Goal: Transaction & Acquisition: Purchase product/service

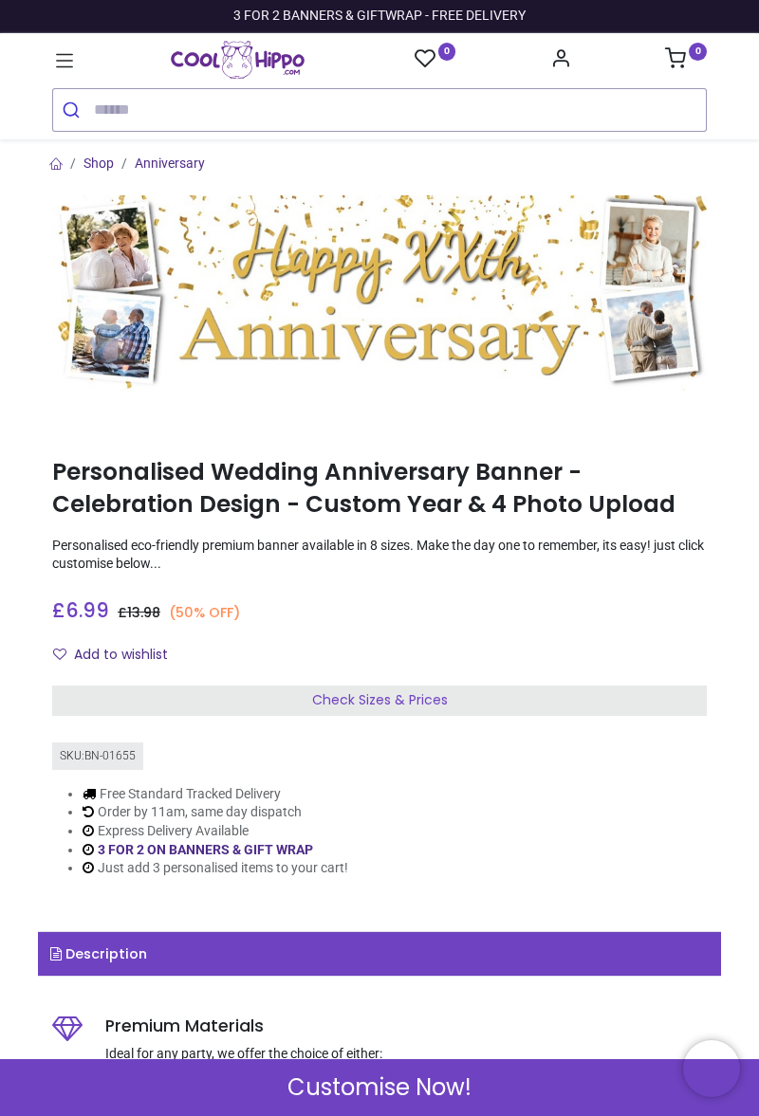
click at [54, 57] on icon at bounding box center [64, 60] width 25 height 25
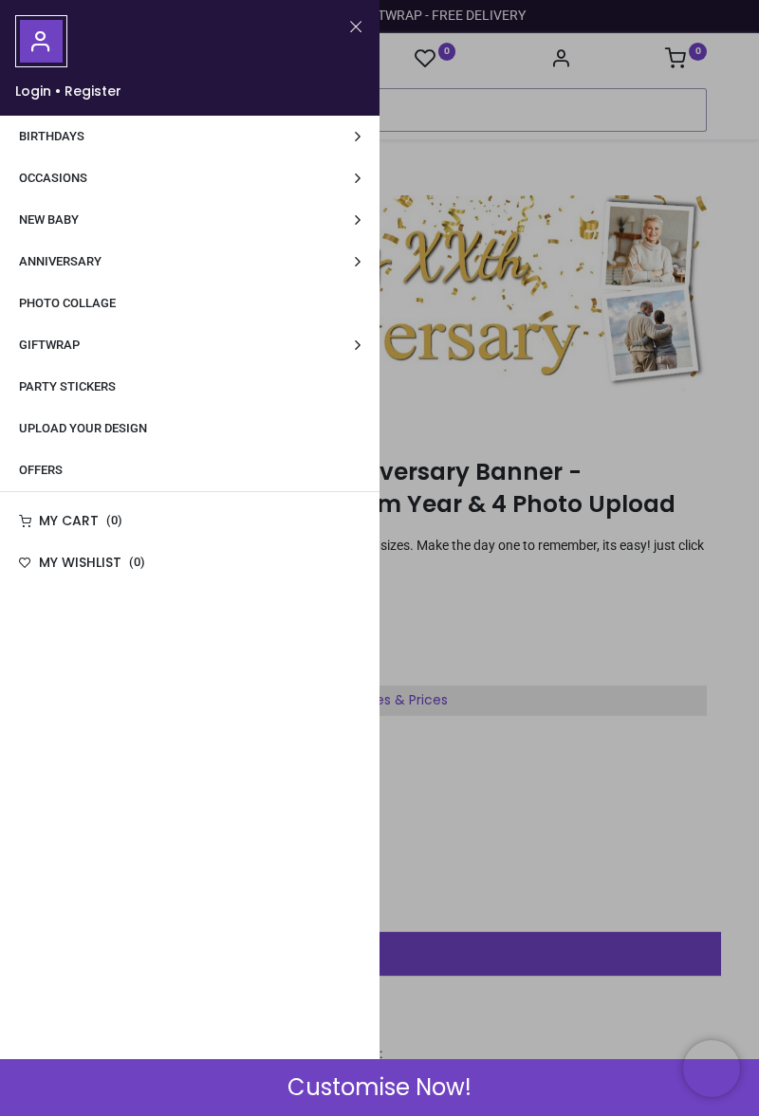
click at [46, 254] on span "Anniversary" at bounding box center [60, 261] width 82 height 14
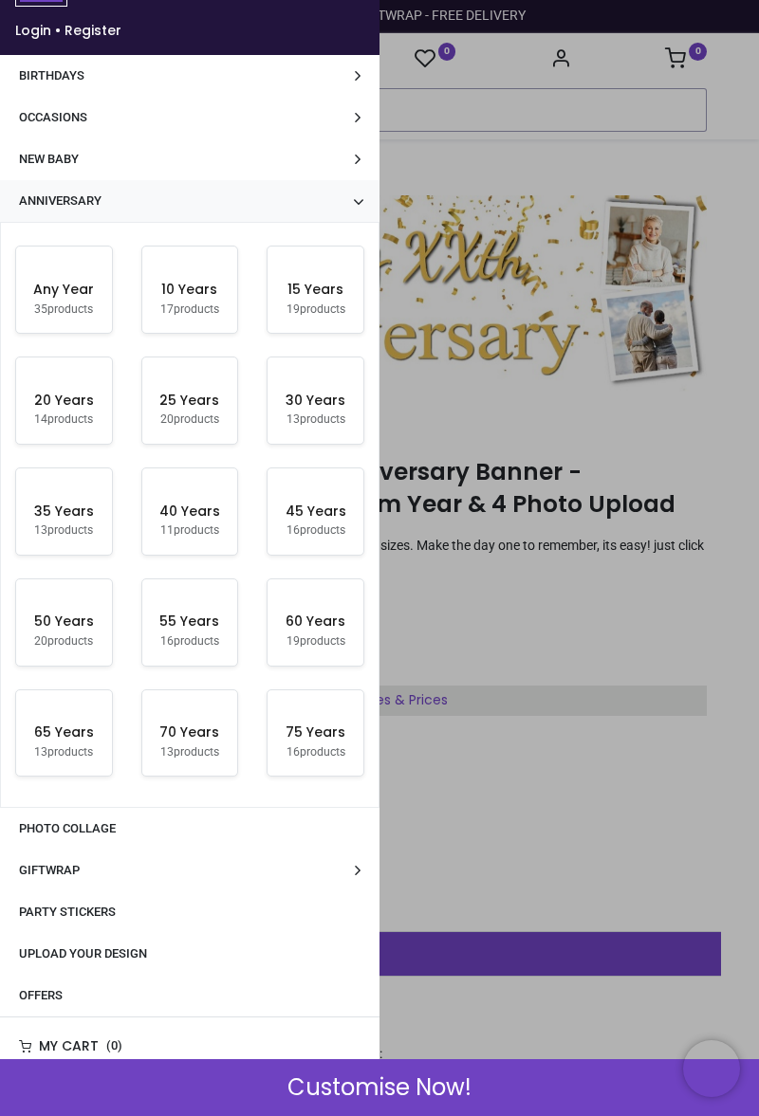
scroll to position [289, 0]
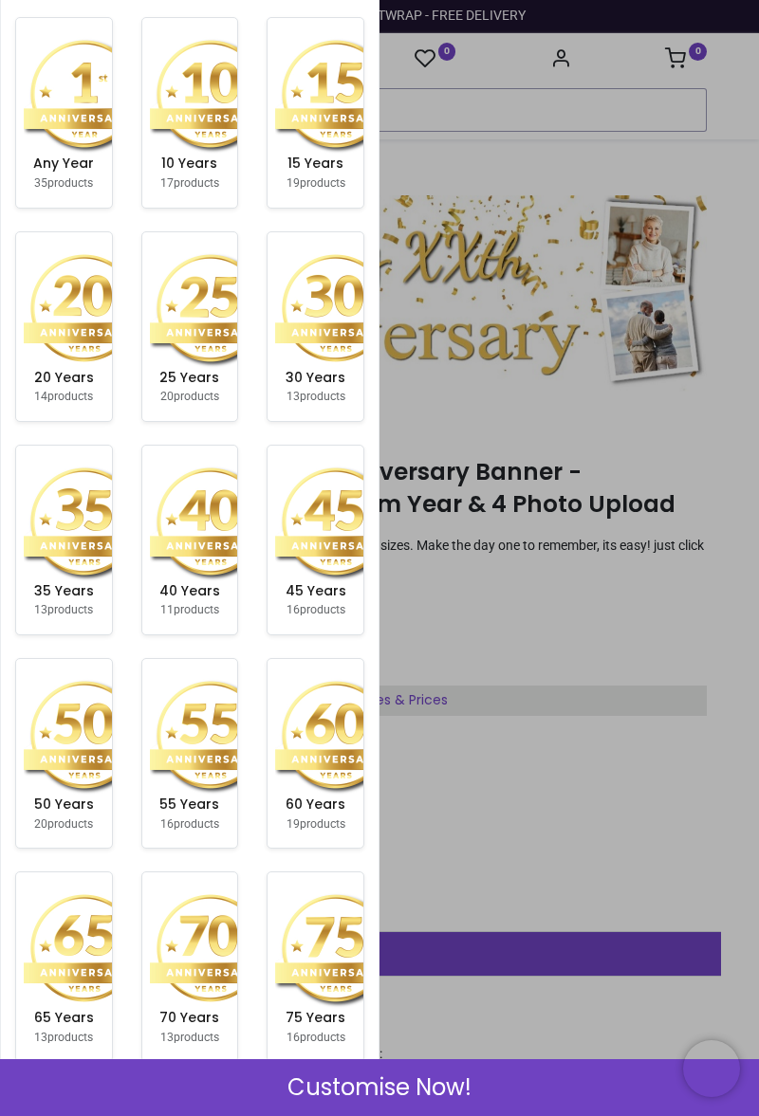
click at [180, 343] on img at bounding box center [210, 307] width 121 height 121
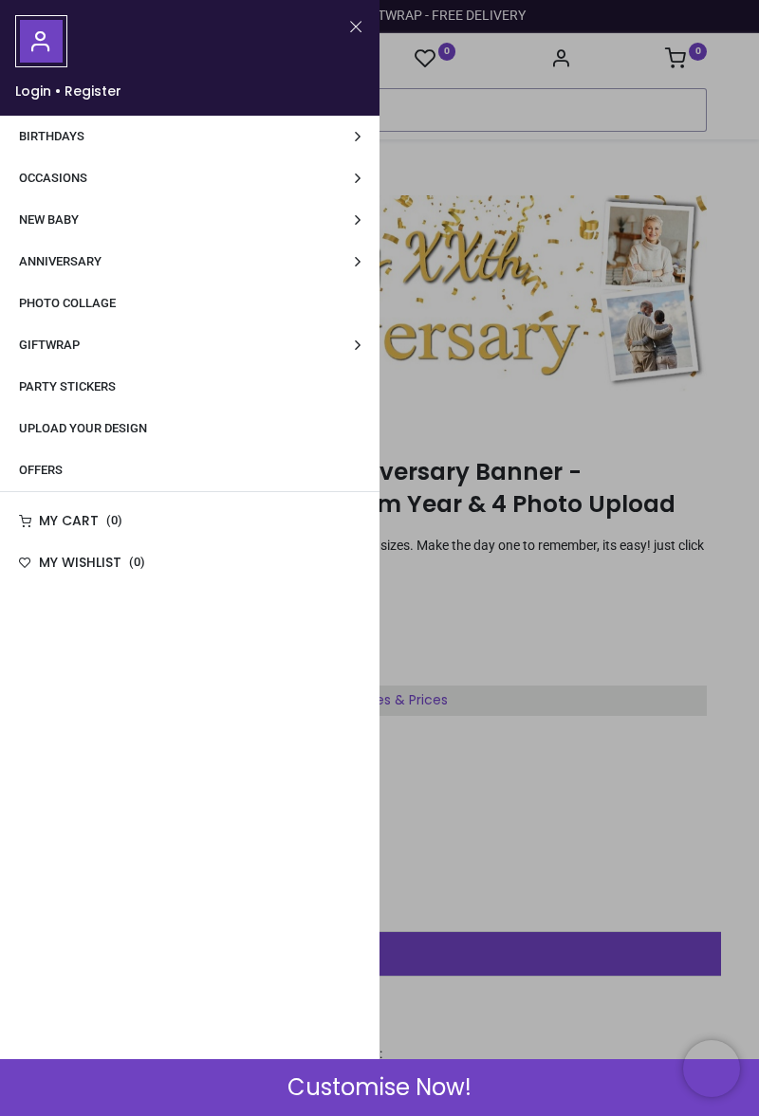
scroll to position [0, 0]
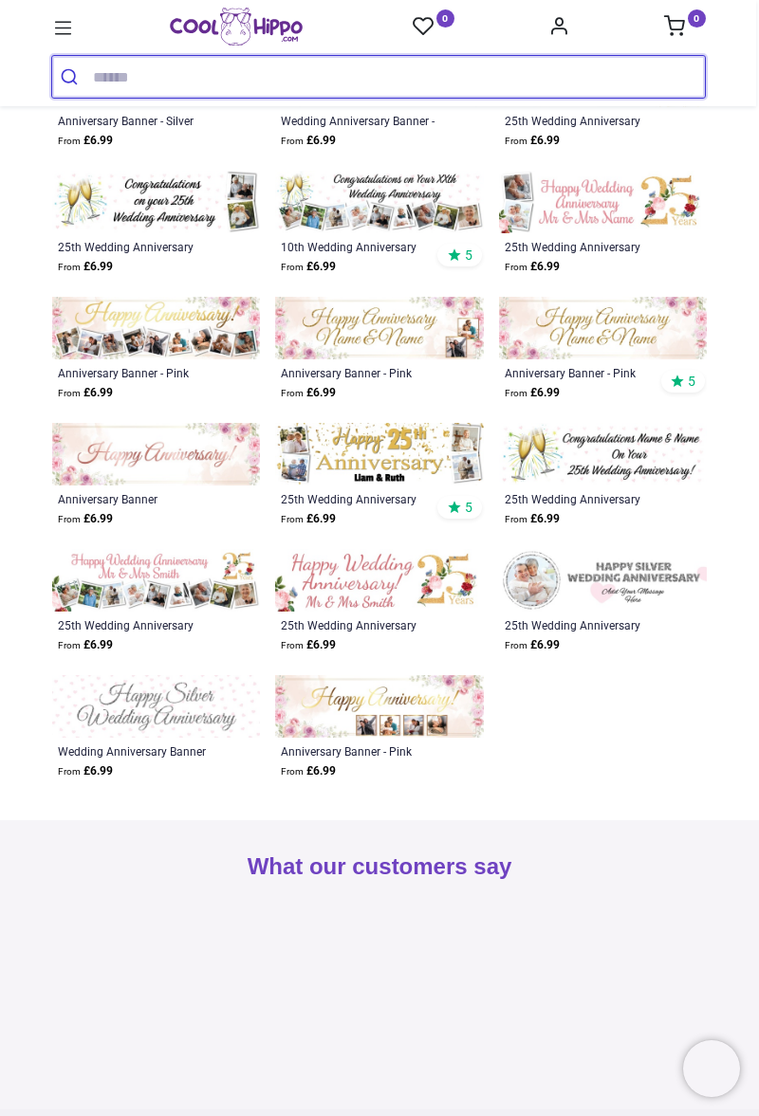
scroll to position [592, 0]
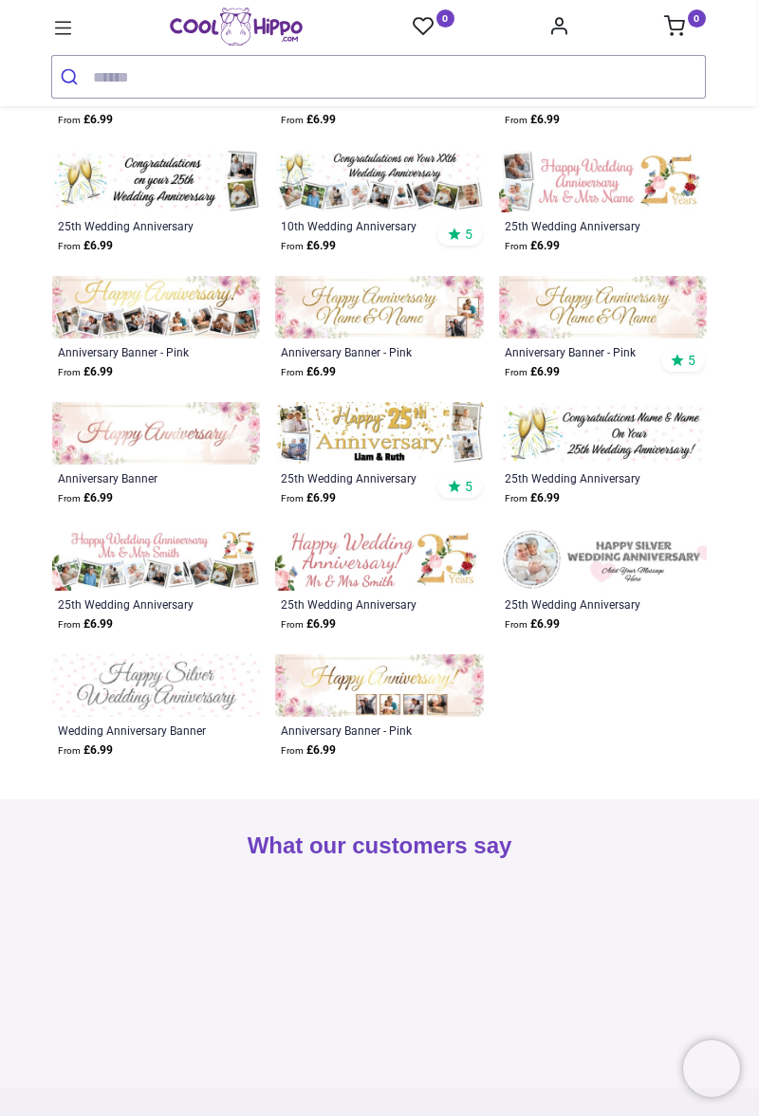
click at [347, 329] on img at bounding box center [379, 307] width 208 height 63
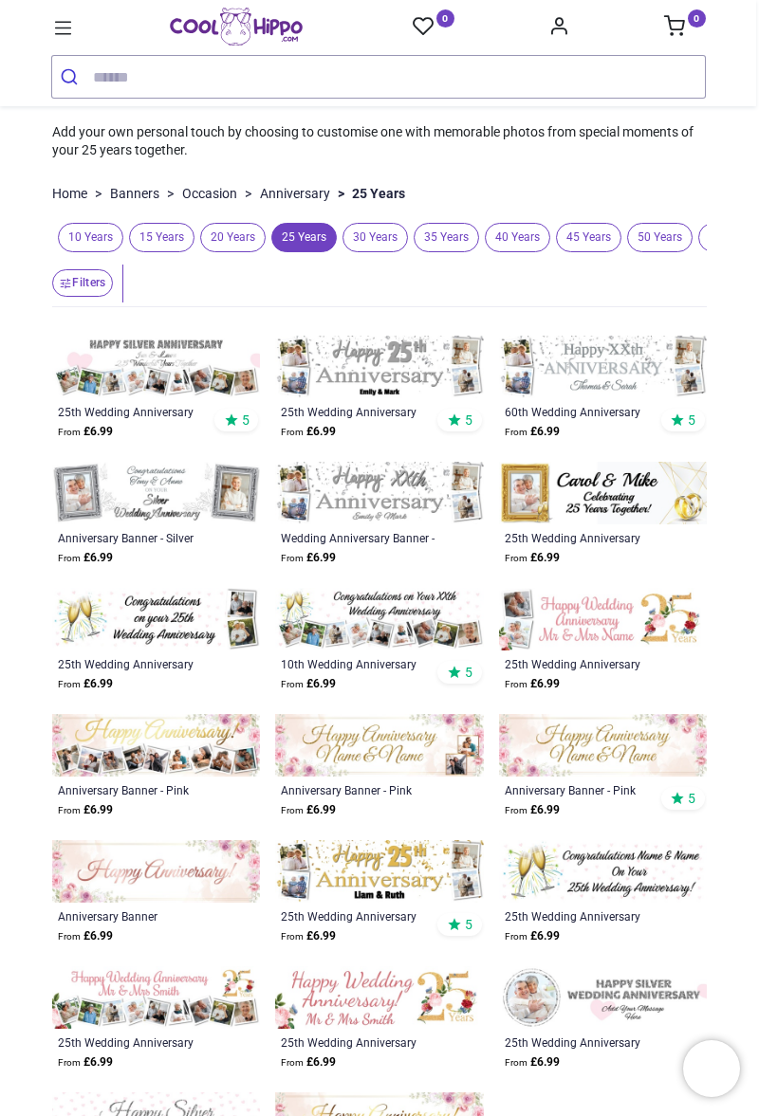
scroll to position [68, 0]
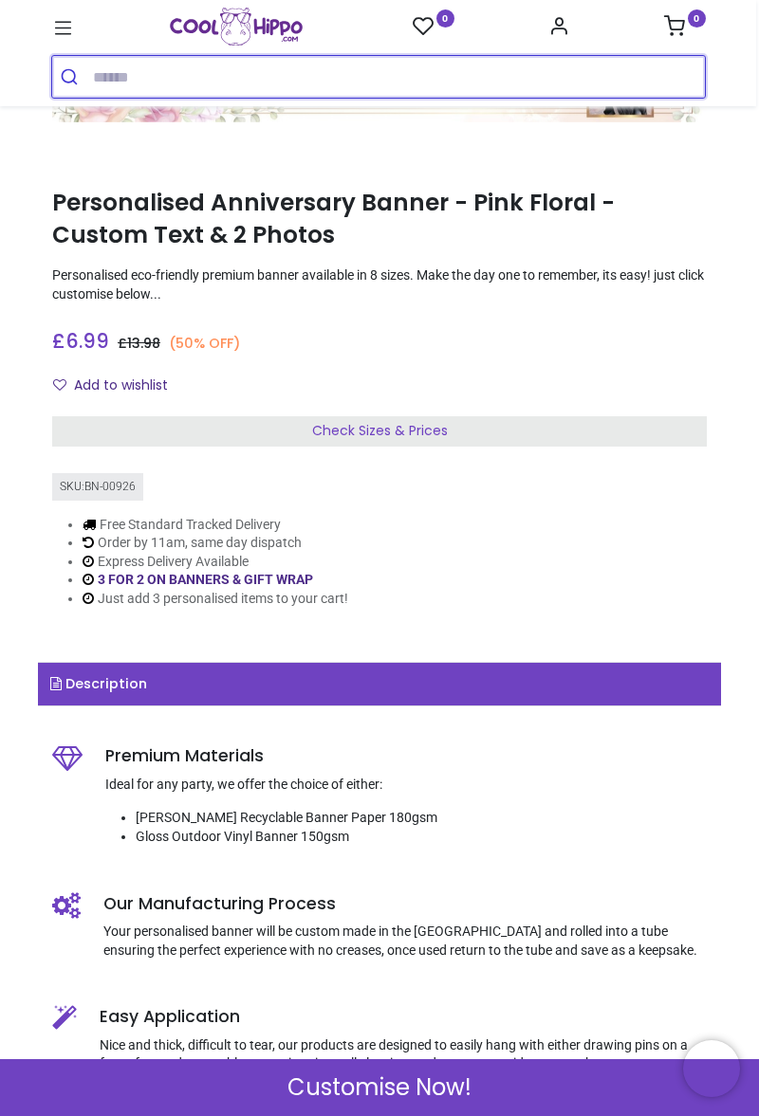
scroll to position [238, 0]
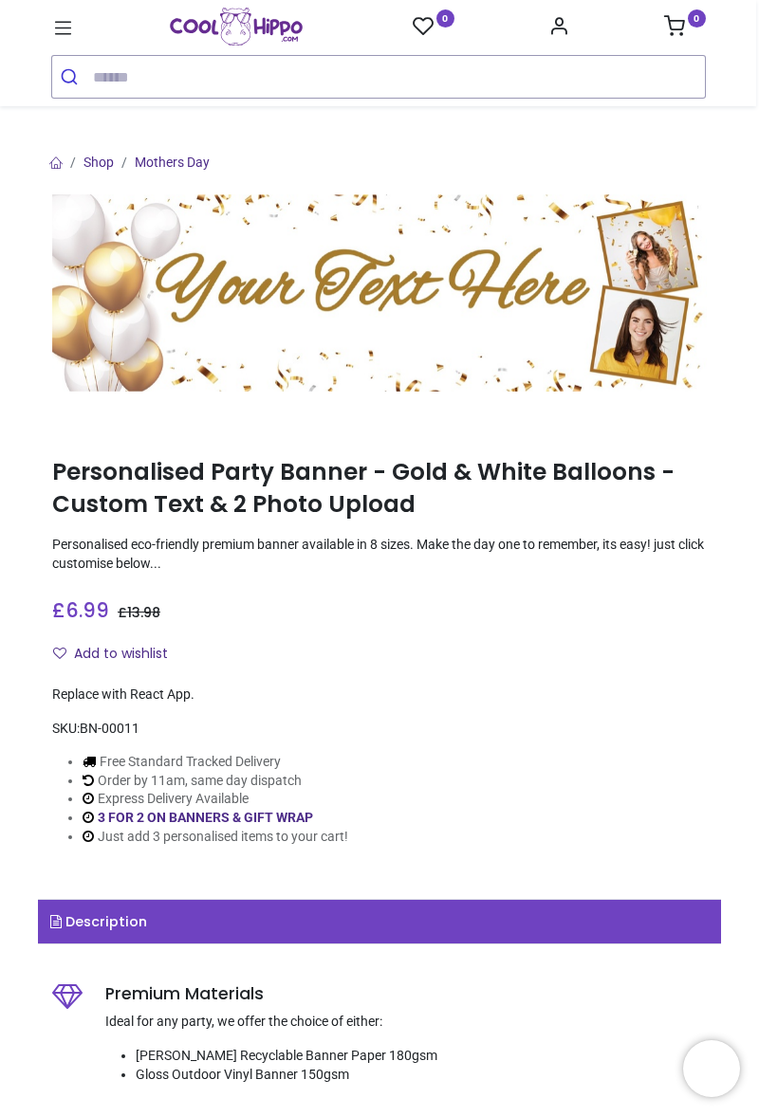
scroll to position [43, 0]
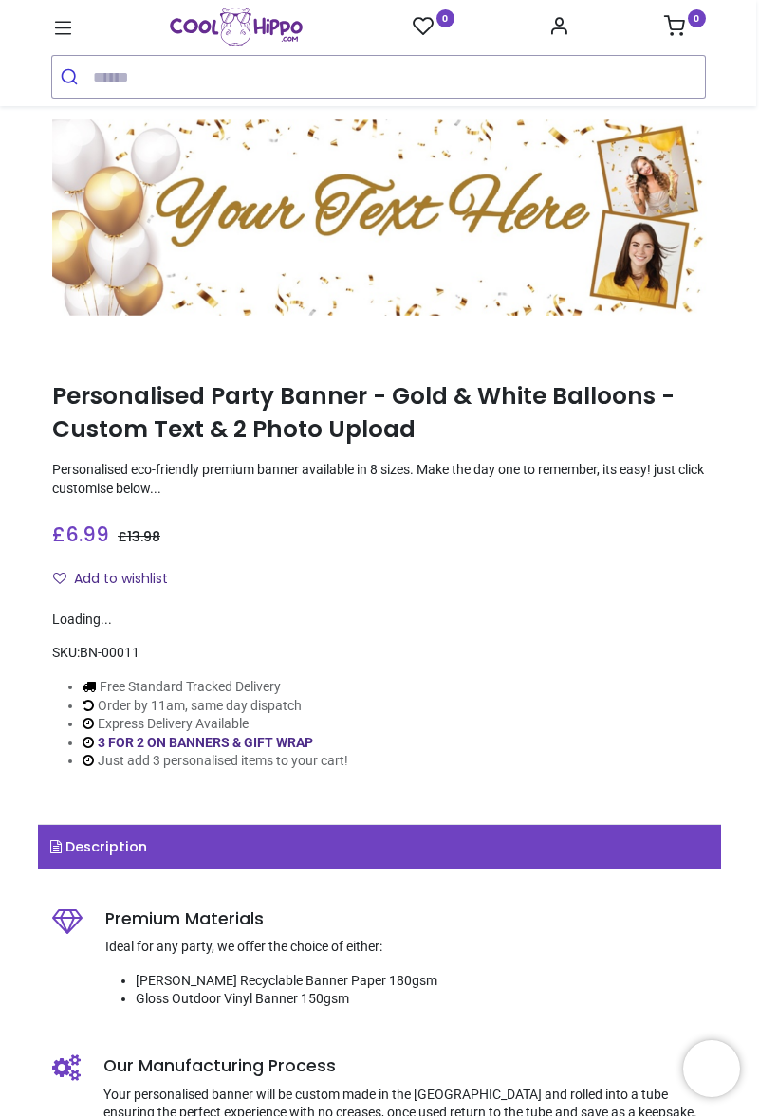
click at [55, 21] on icon at bounding box center [63, 28] width 25 height 25
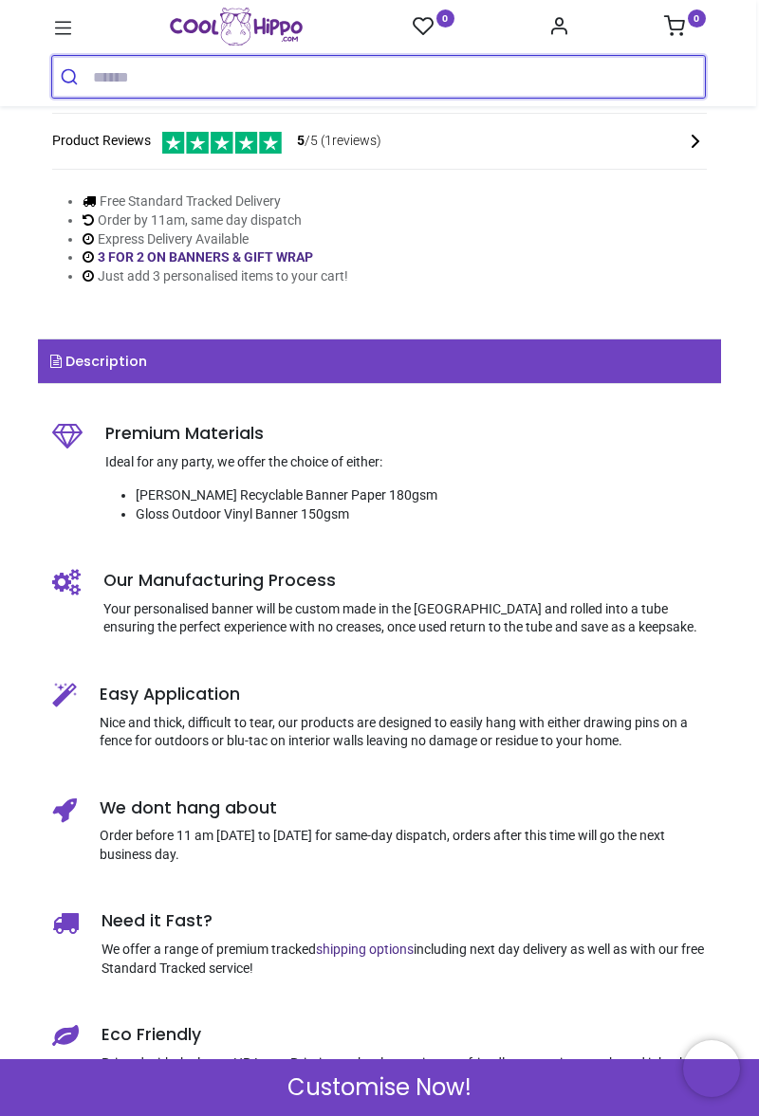
scroll to position [633, 0]
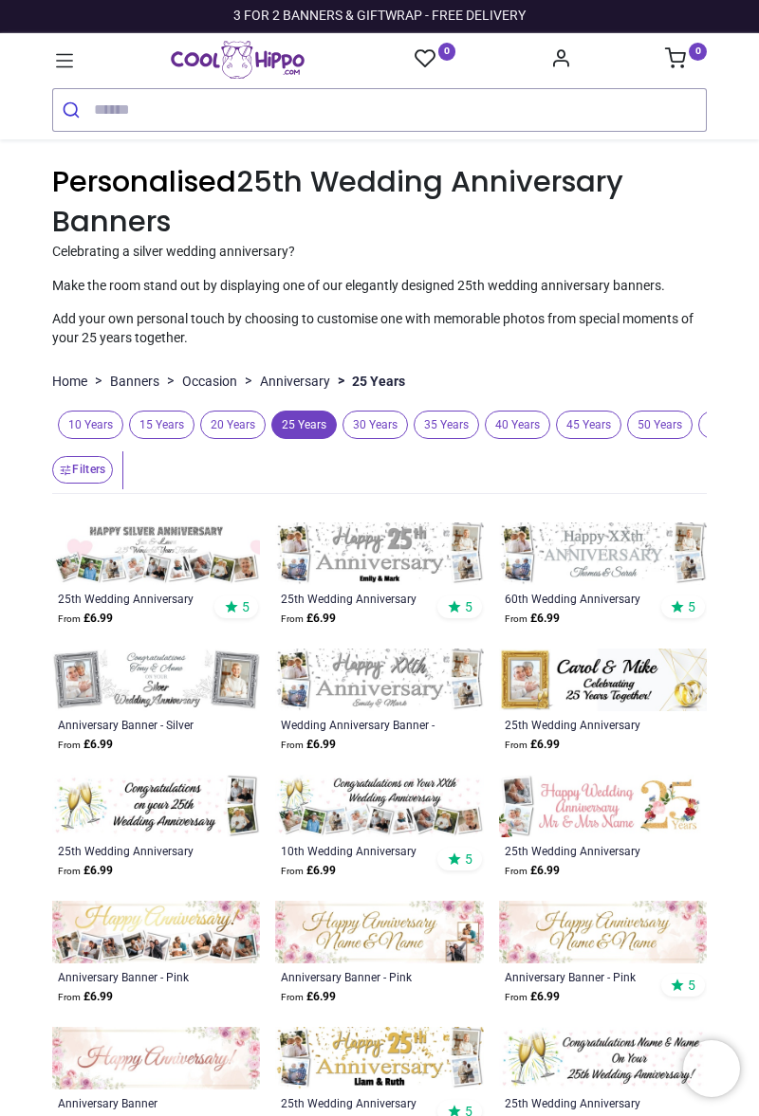
click at [144, 815] on img at bounding box center [156, 806] width 208 height 63
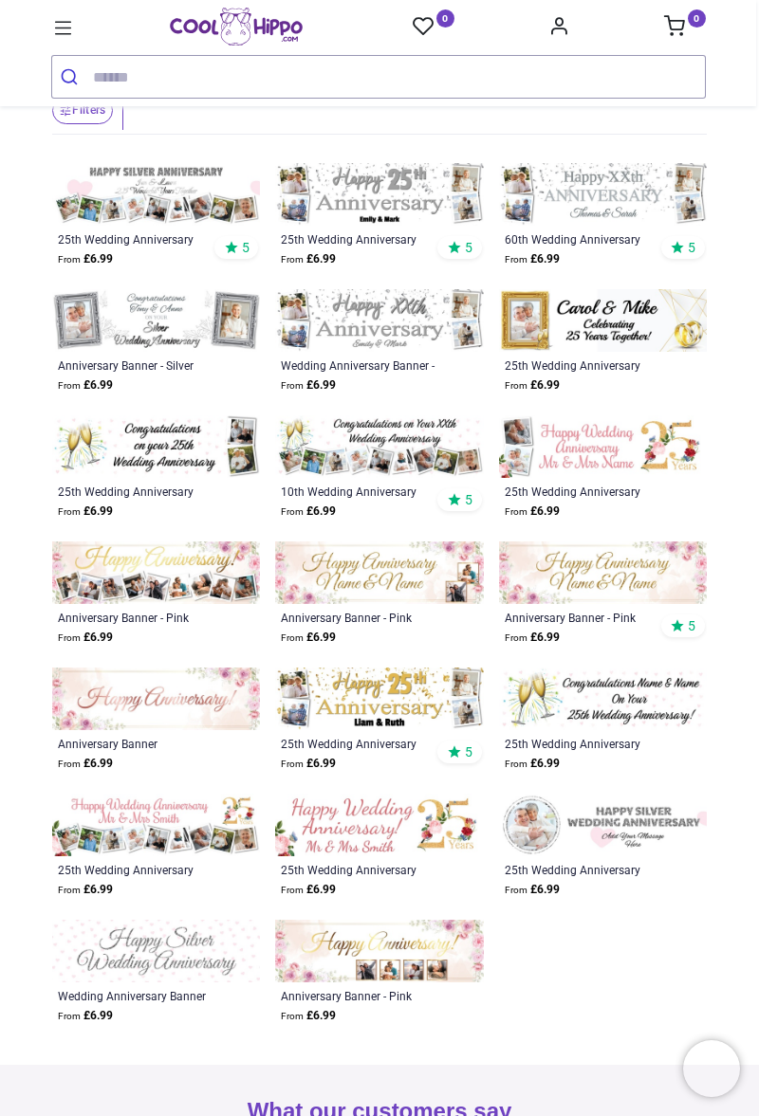
scroll to position [375, 0]
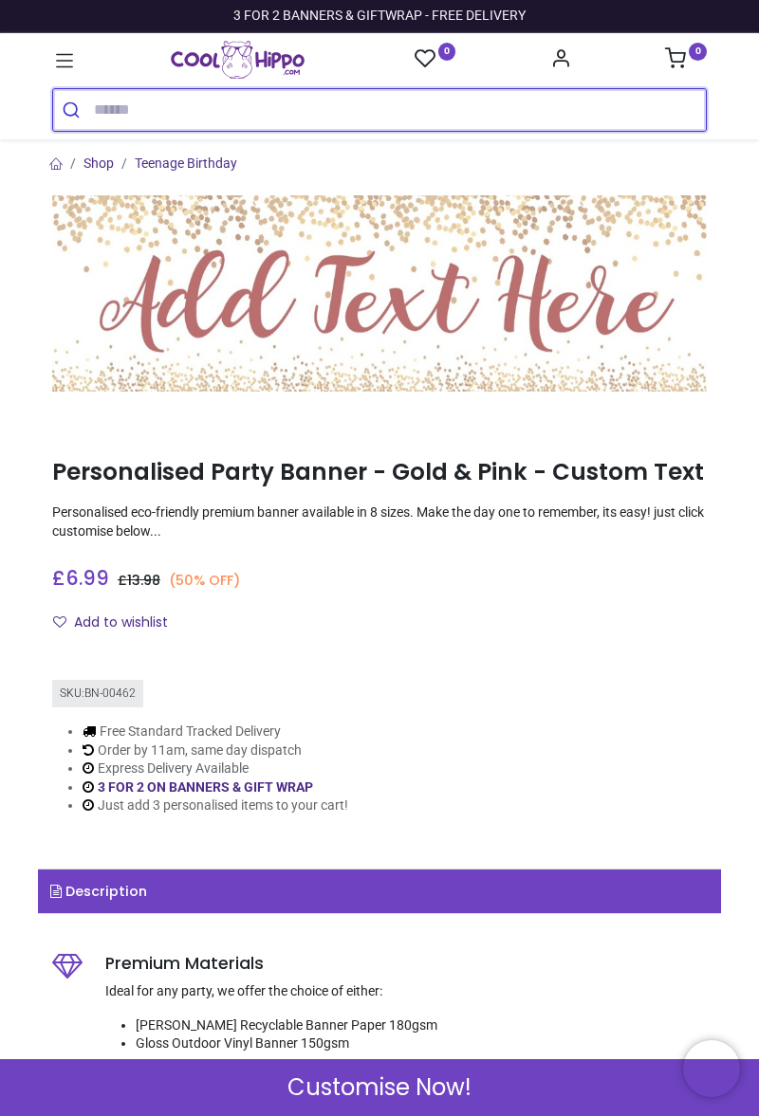
click at [118, 116] on input "search" at bounding box center [400, 110] width 612 height 42
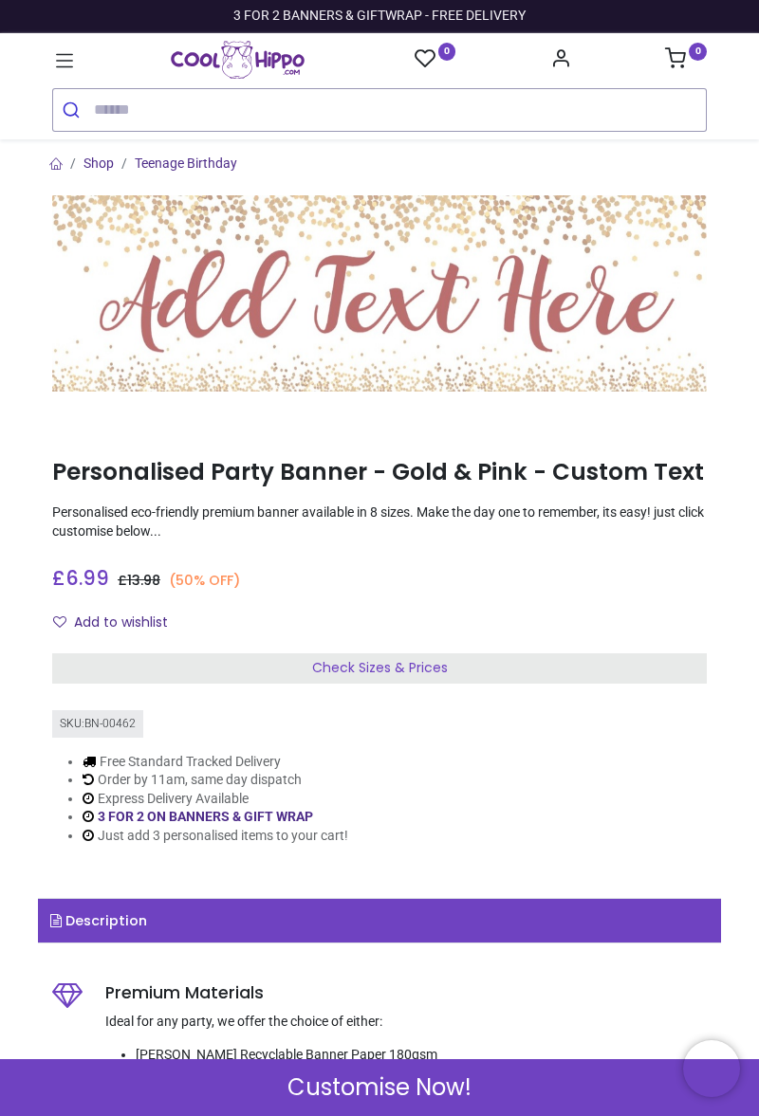
click at [52, 61] on icon at bounding box center [64, 60] width 25 height 25
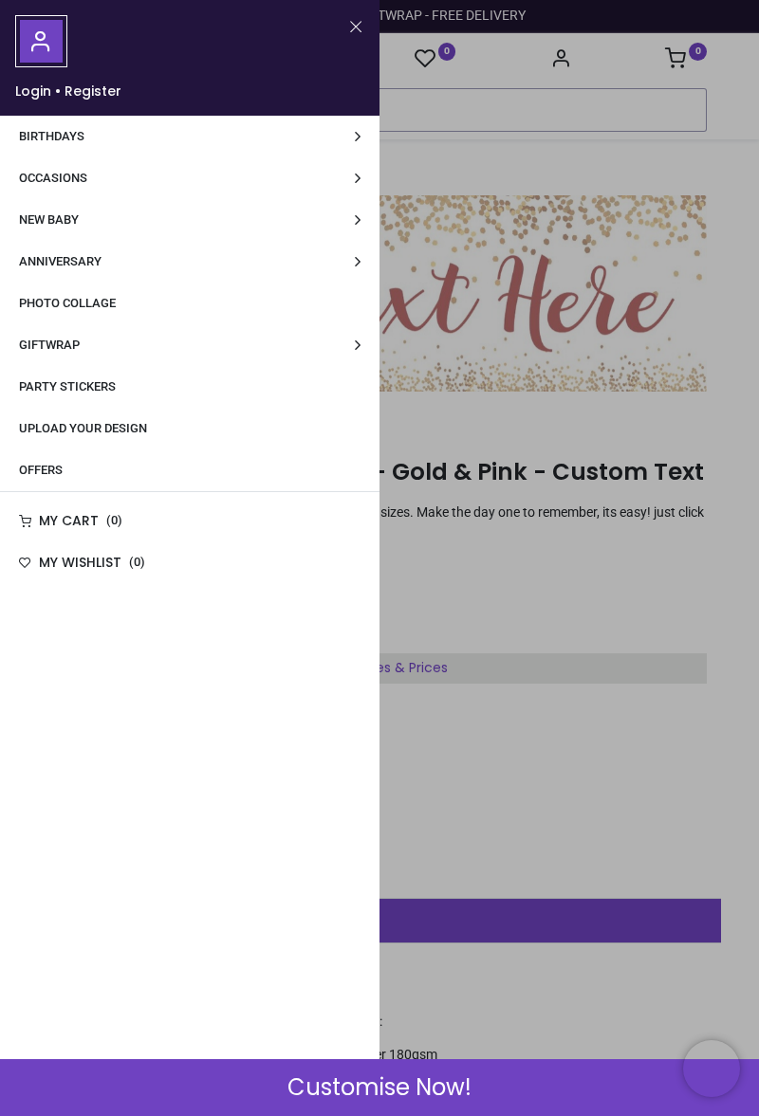
click at [29, 430] on span "Upload Your Design" at bounding box center [83, 428] width 128 height 14
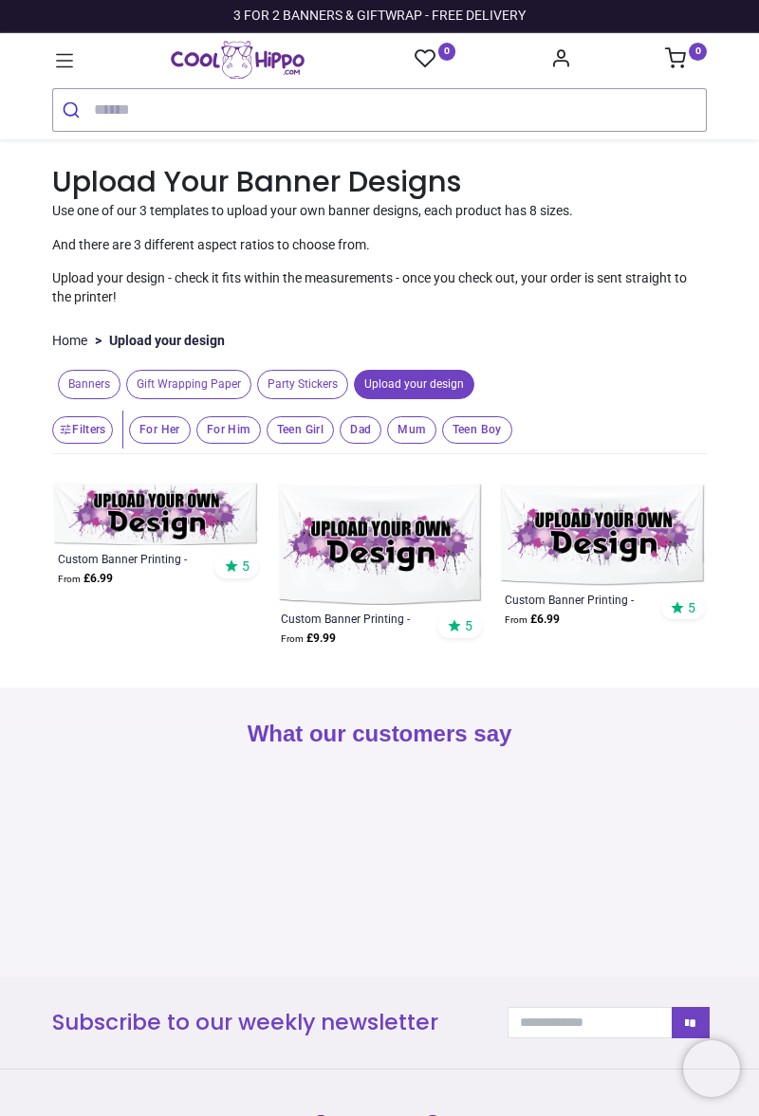
click at [123, 517] on img at bounding box center [156, 514] width 208 height 63
click at [128, 509] on img at bounding box center [156, 514] width 208 height 63
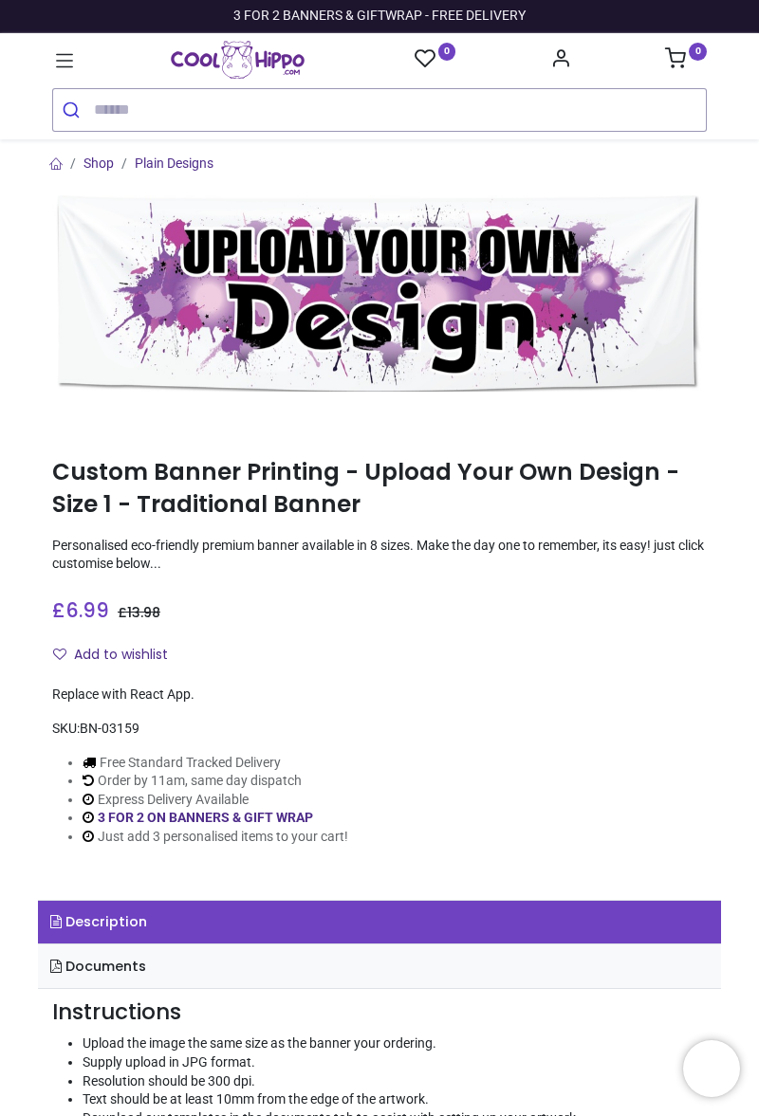
scroll to position [2, 0]
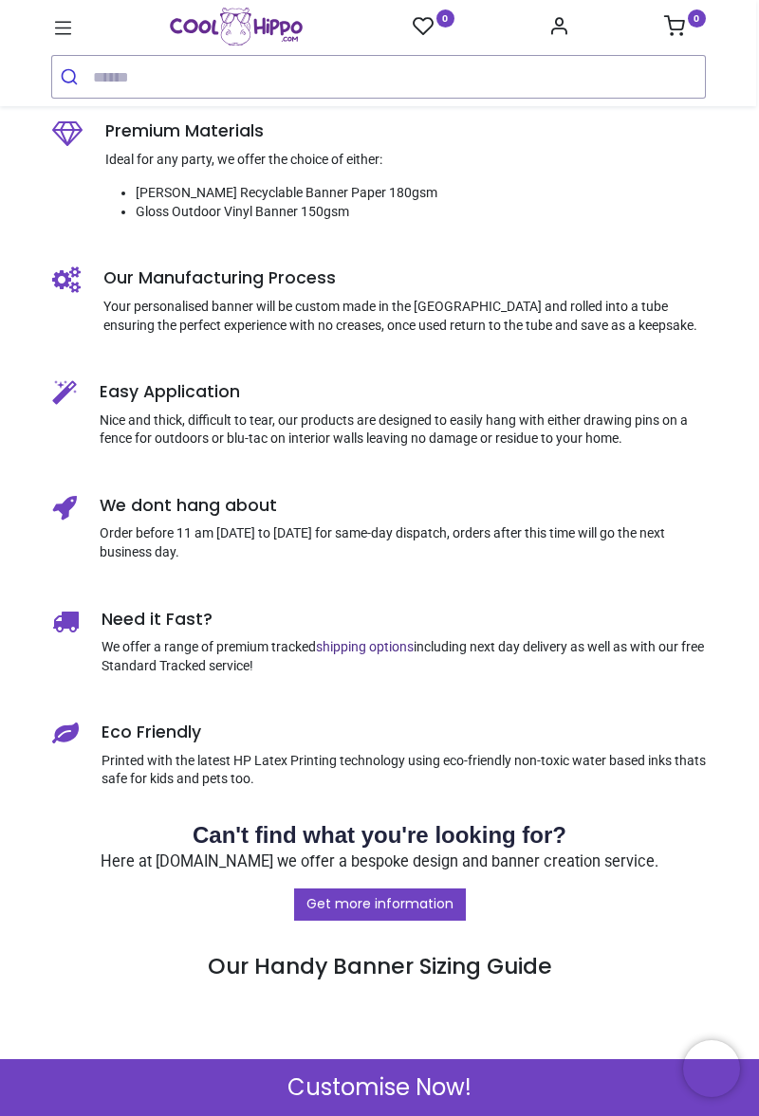
click at [384, 1088] on span "Customise Now!" at bounding box center [379, 1087] width 184 height 32
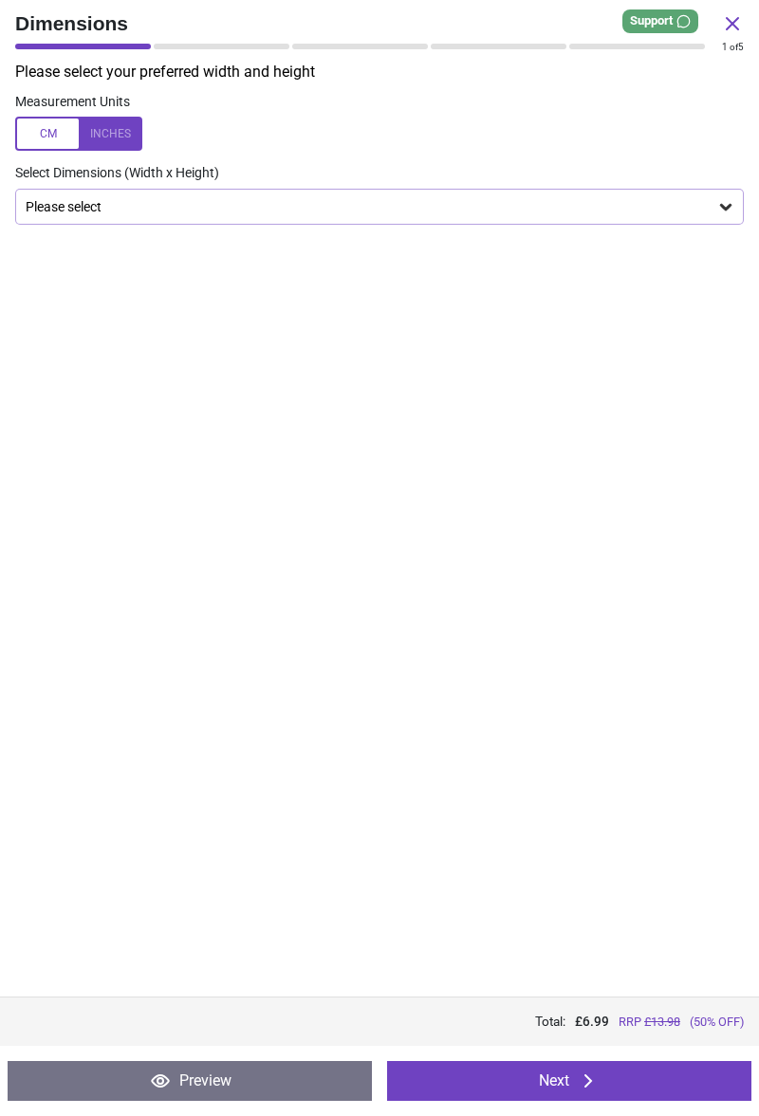
scroll to position [1079, 0]
click at [580, 1087] on icon at bounding box center [587, 1081] width 23 height 23
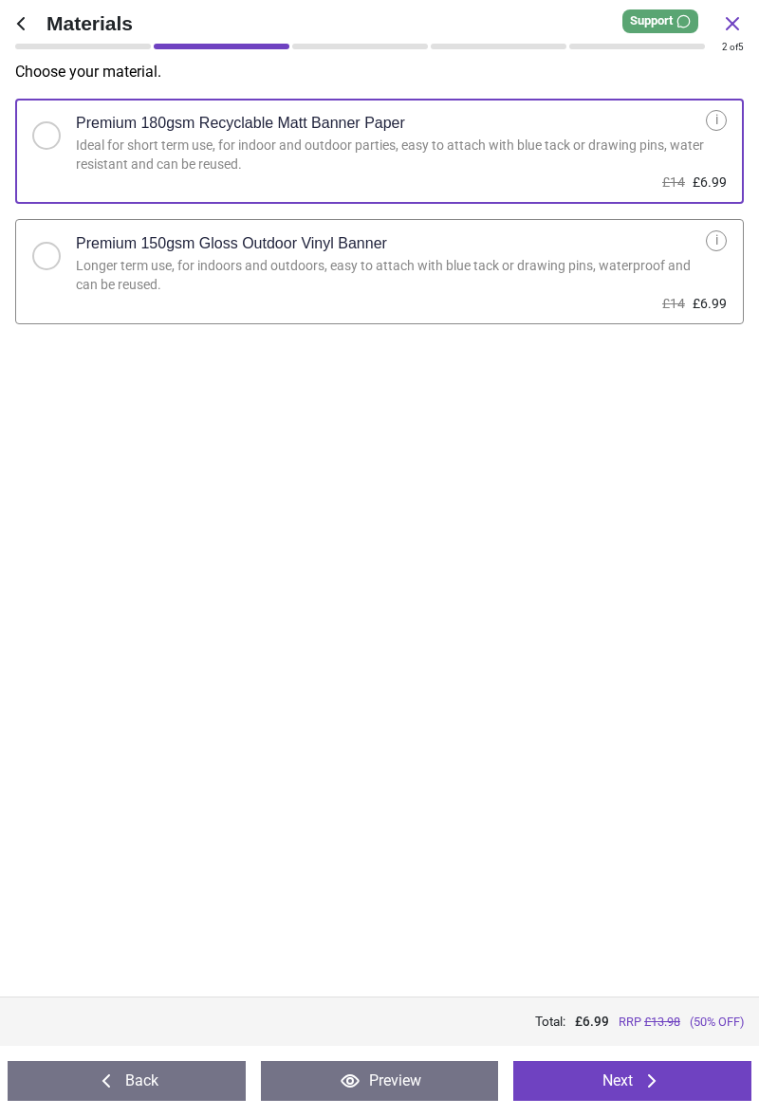
click at [86, 284] on div "Longer term use, for indoors and outdoors, easy to attach with blue tack or dra…" at bounding box center [391, 275] width 630 height 37
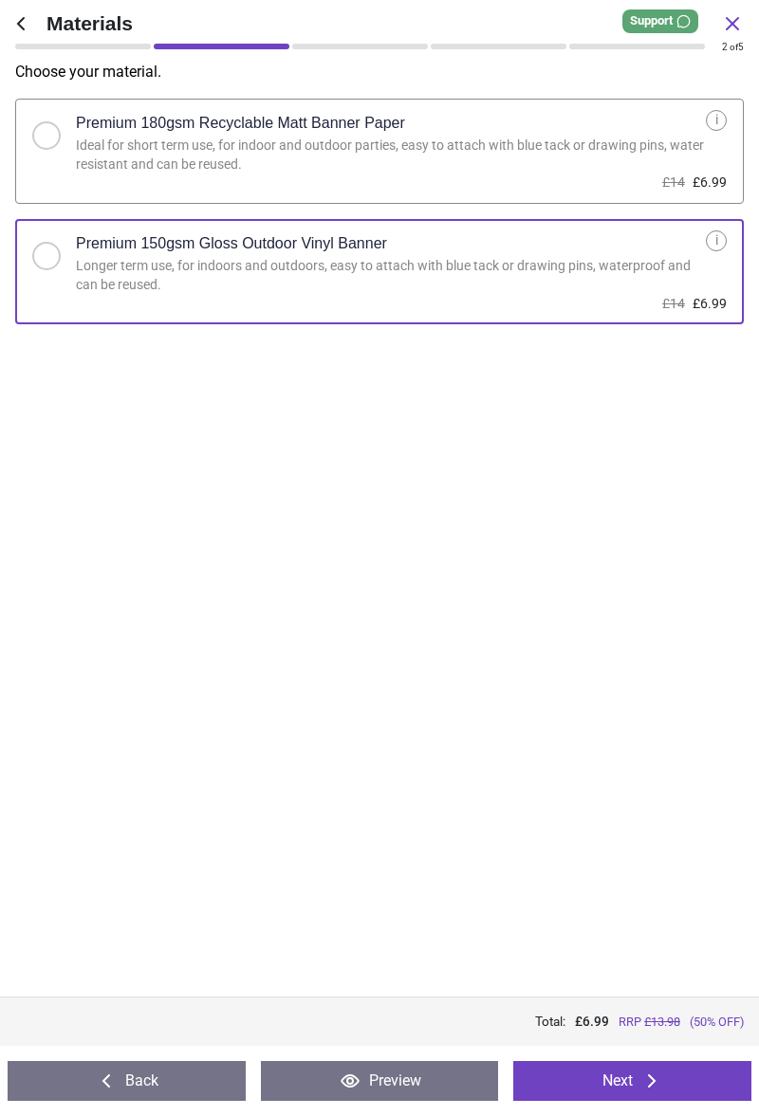
scroll to position [1079, 0]
click at [601, 1071] on button "Next" at bounding box center [632, 1081] width 238 height 40
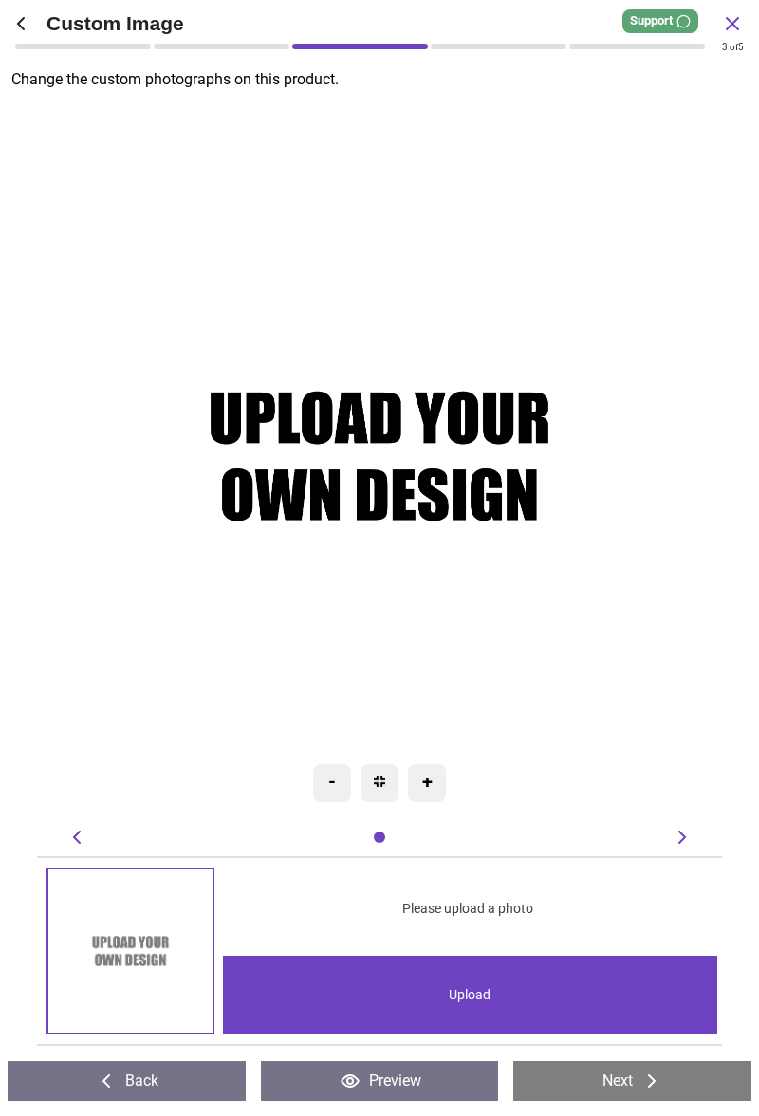
click at [477, 437] on image at bounding box center [379, 456] width 726 height 216
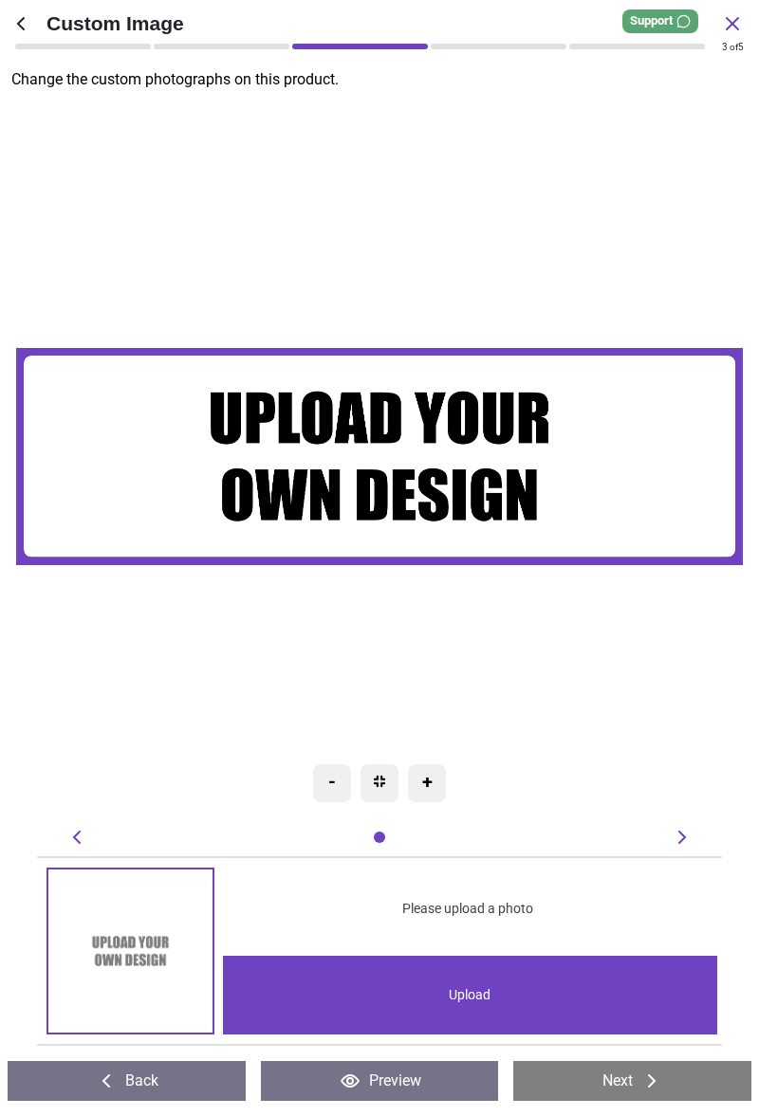
click at [538, 427] on image at bounding box center [379, 456] width 726 height 216
click at [516, 459] on image at bounding box center [379, 456] width 726 height 216
click at [482, 489] on image at bounding box center [379, 456] width 726 height 216
click at [520, 454] on image at bounding box center [379, 456] width 726 height 216
click at [540, 489] on image at bounding box center [379, 456] width 726 height 216
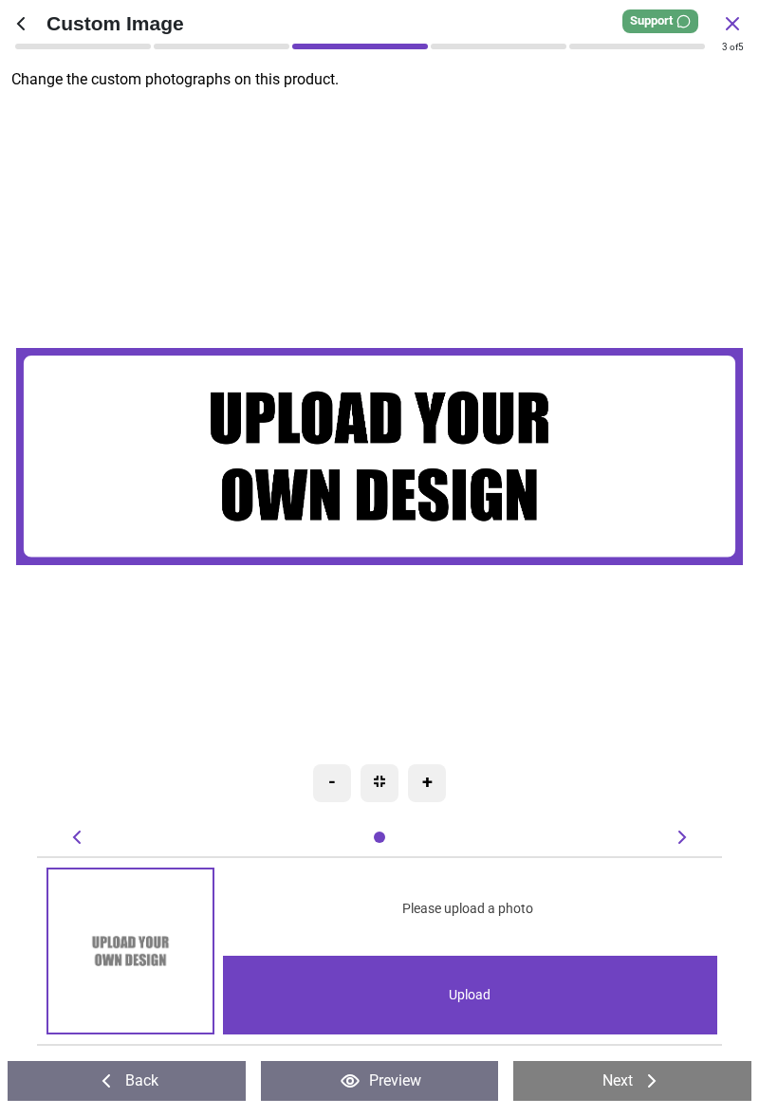
click at [500, 918] on span "Please upload a photo" at bounding box center [467, 909] width 131 height 19
click at [499, 1015] on div "Upload" at bounding box center [470, 995] width 494 height 79
click at [99, 941] on img at bounding box center [129, 950] width 163 height 163
click at [131, 938] on img at bounding box center [129, 950] width 163 height 163
